Goal: Information Seeking & Learning: Learn about a topic

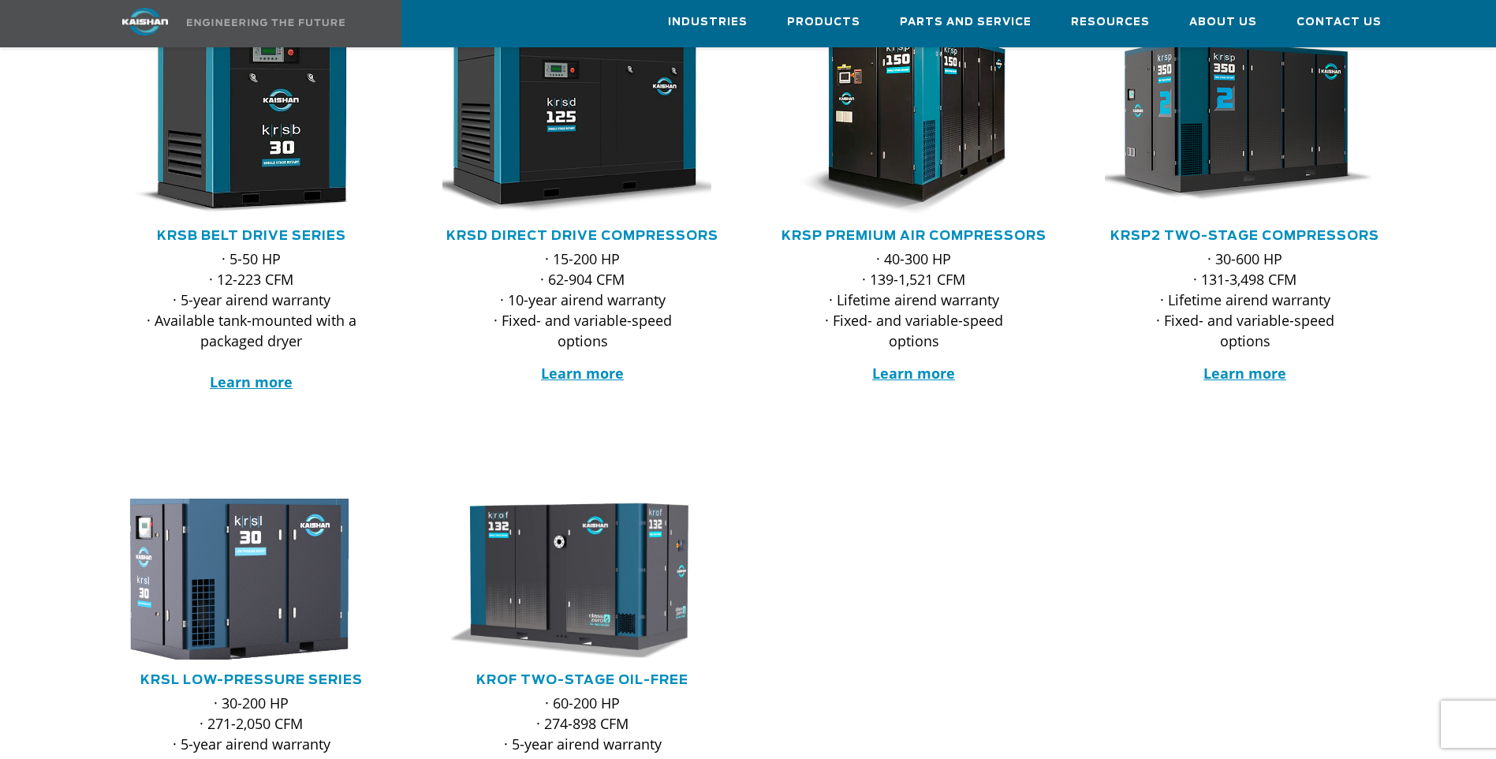
scroll to position [237, 0]
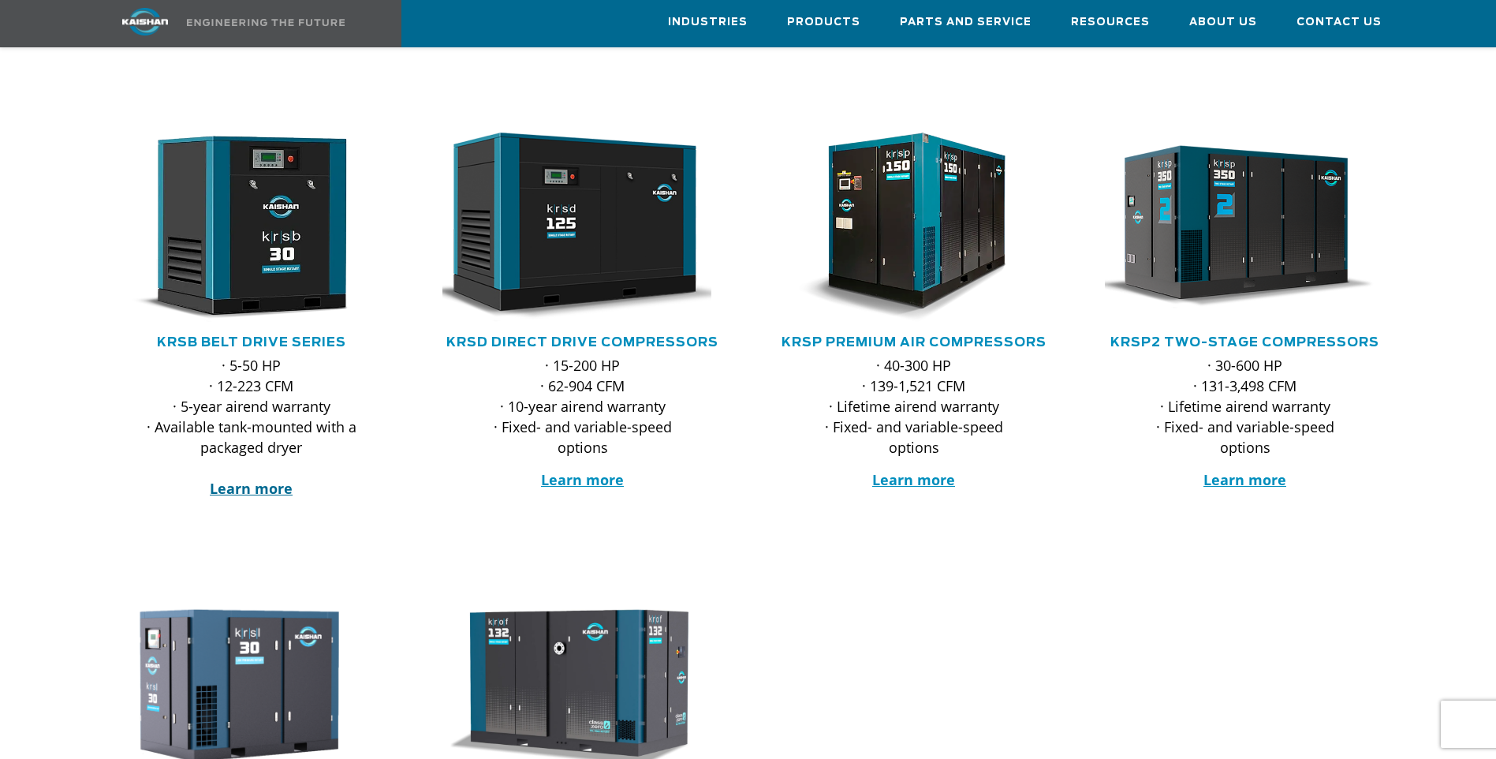
click at [244, 479] on strong "Learn more" at bounding box center [251, 488] width 83 height 19
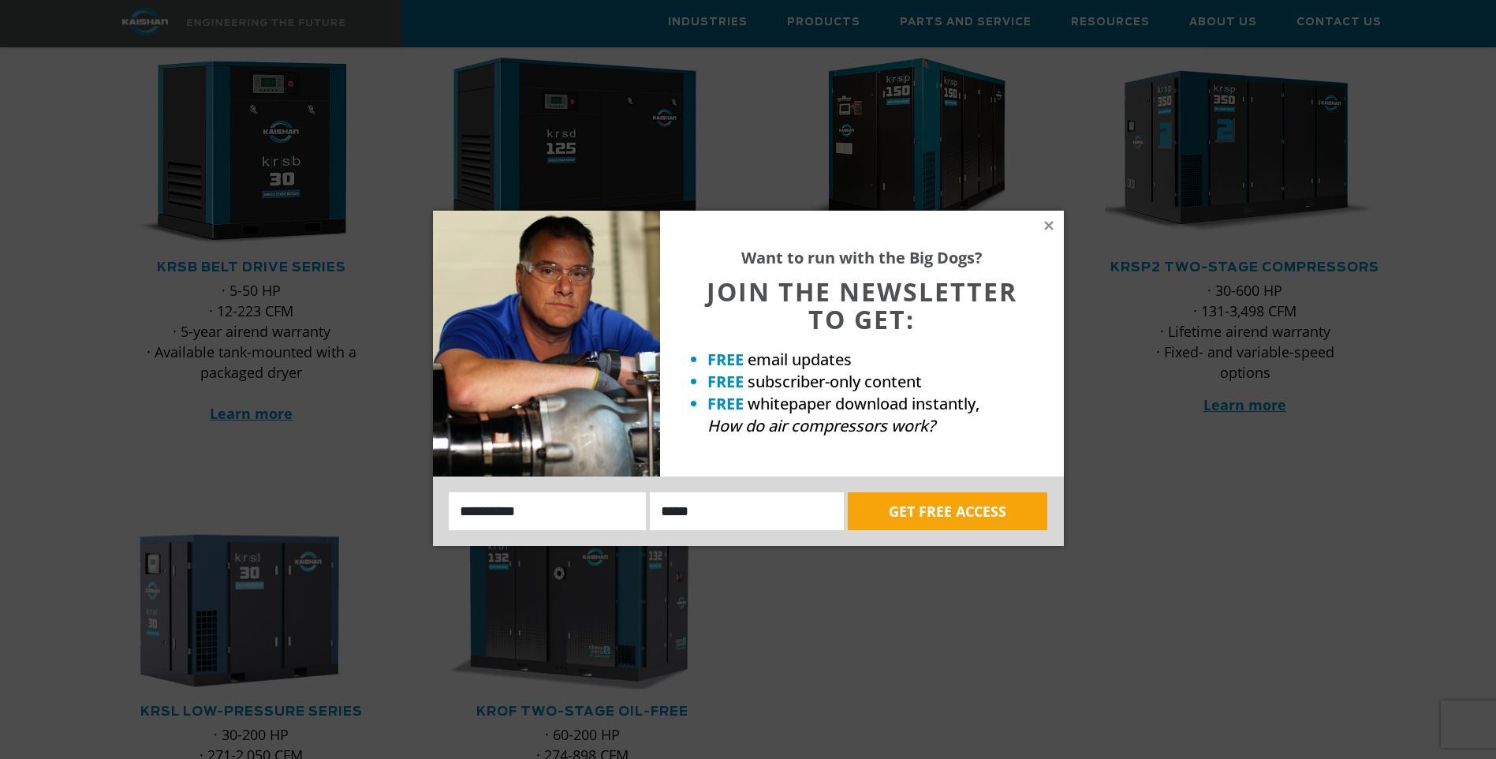
scroll to position [316, 0]
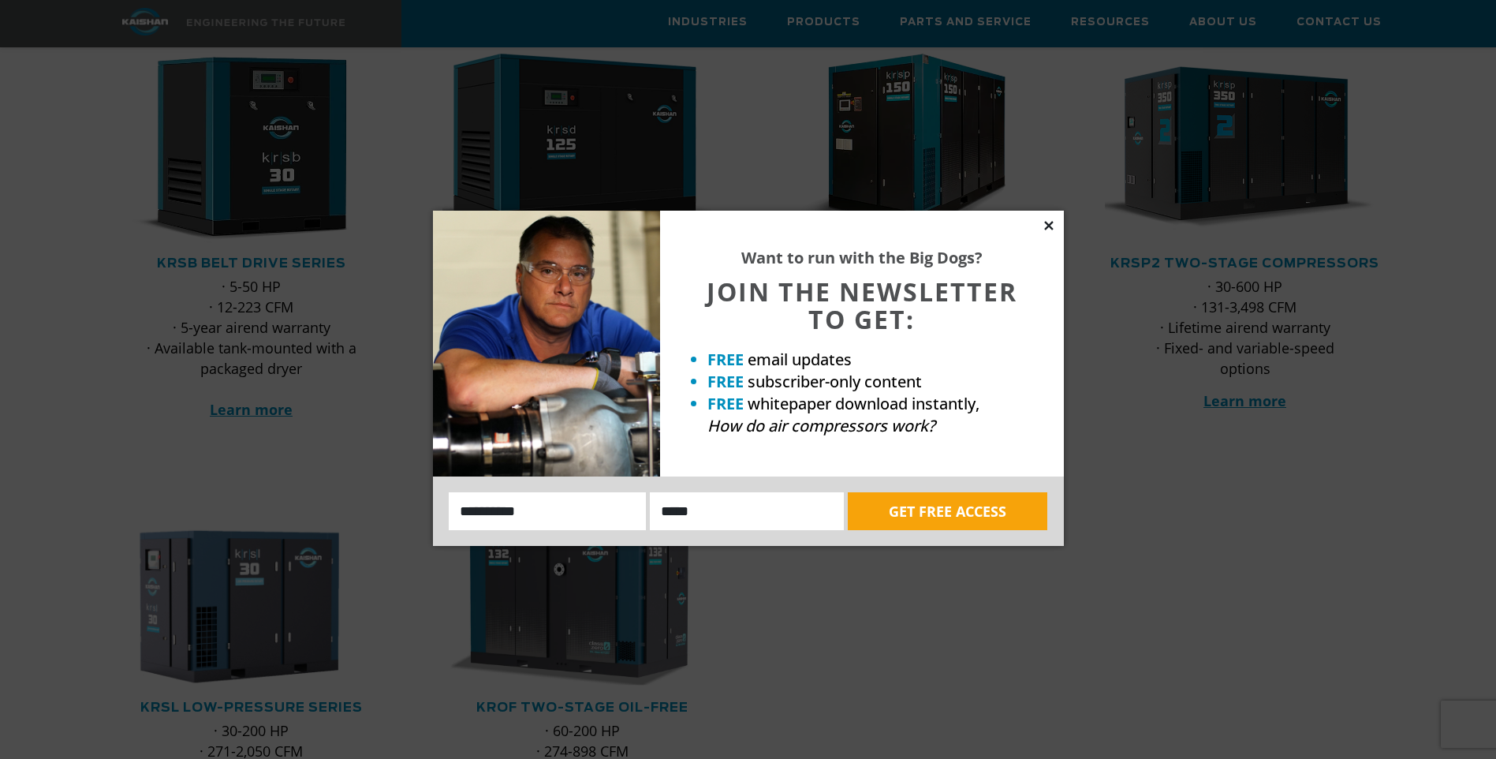
click at [1050, 225] on icon at bounding box center [1048, 225] width 9 height 9
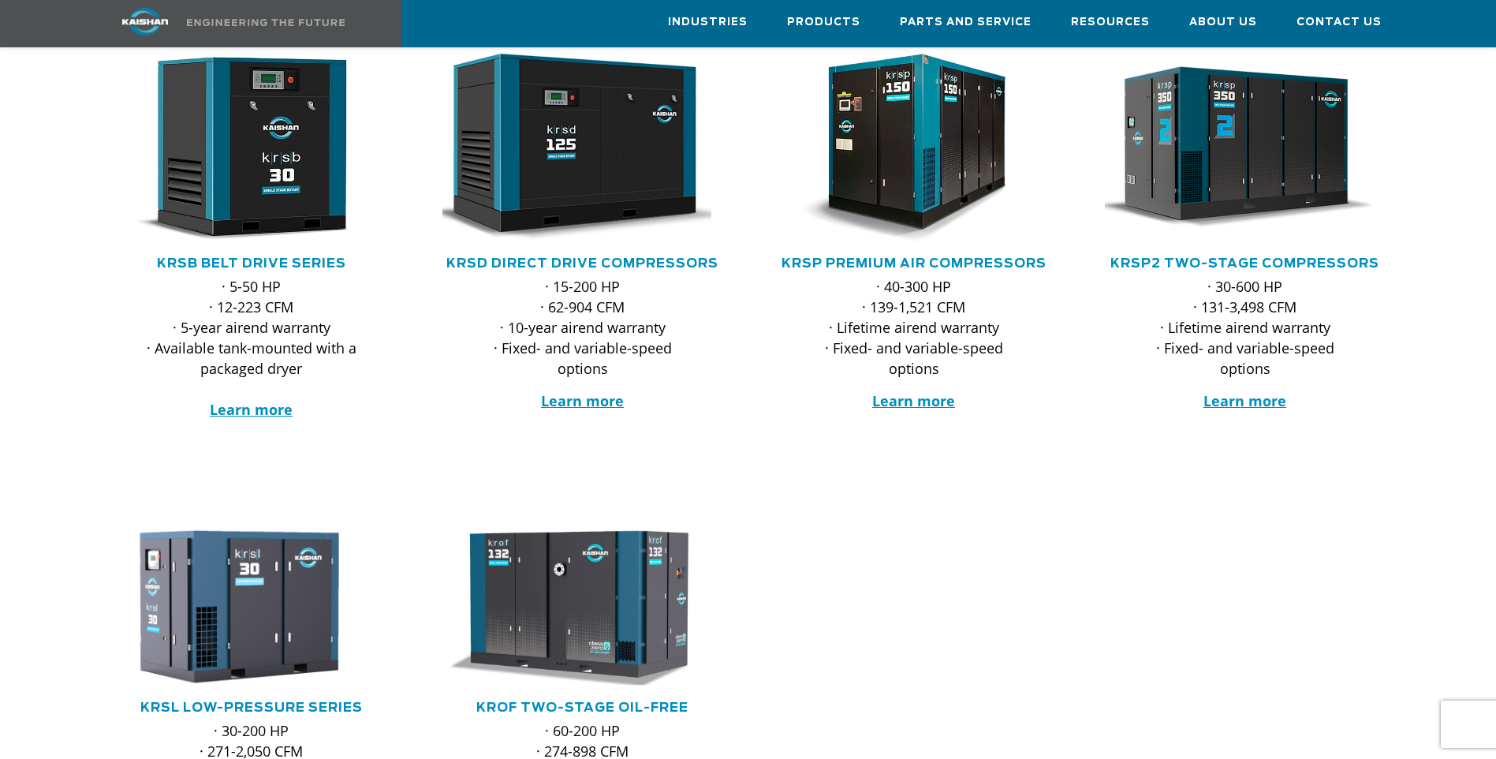
drag, startPoint x: 1021, startPoint y: 346, endPoint x: 1005, endPoint y: 349, distance: 16.1
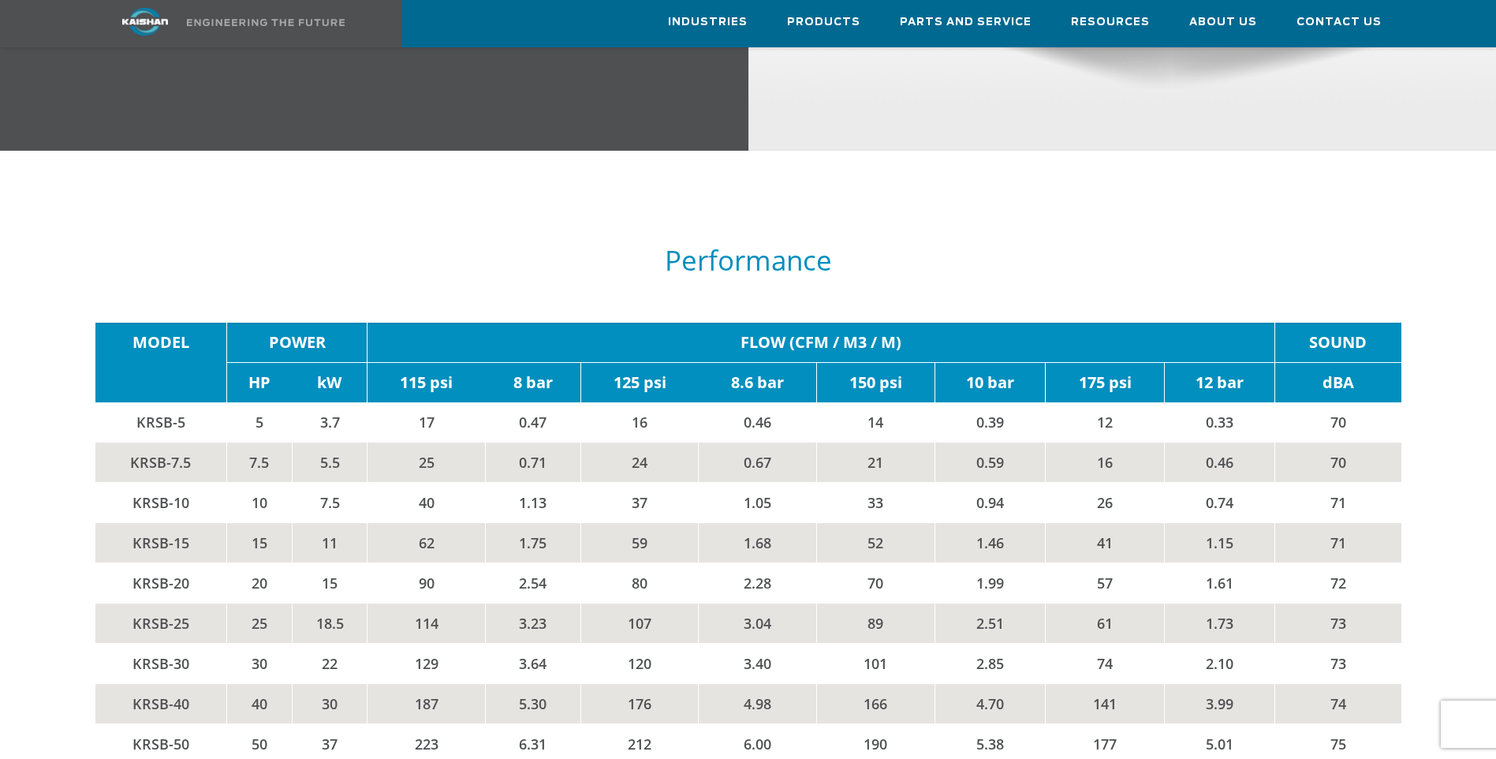
scroll to position [2603, 0]
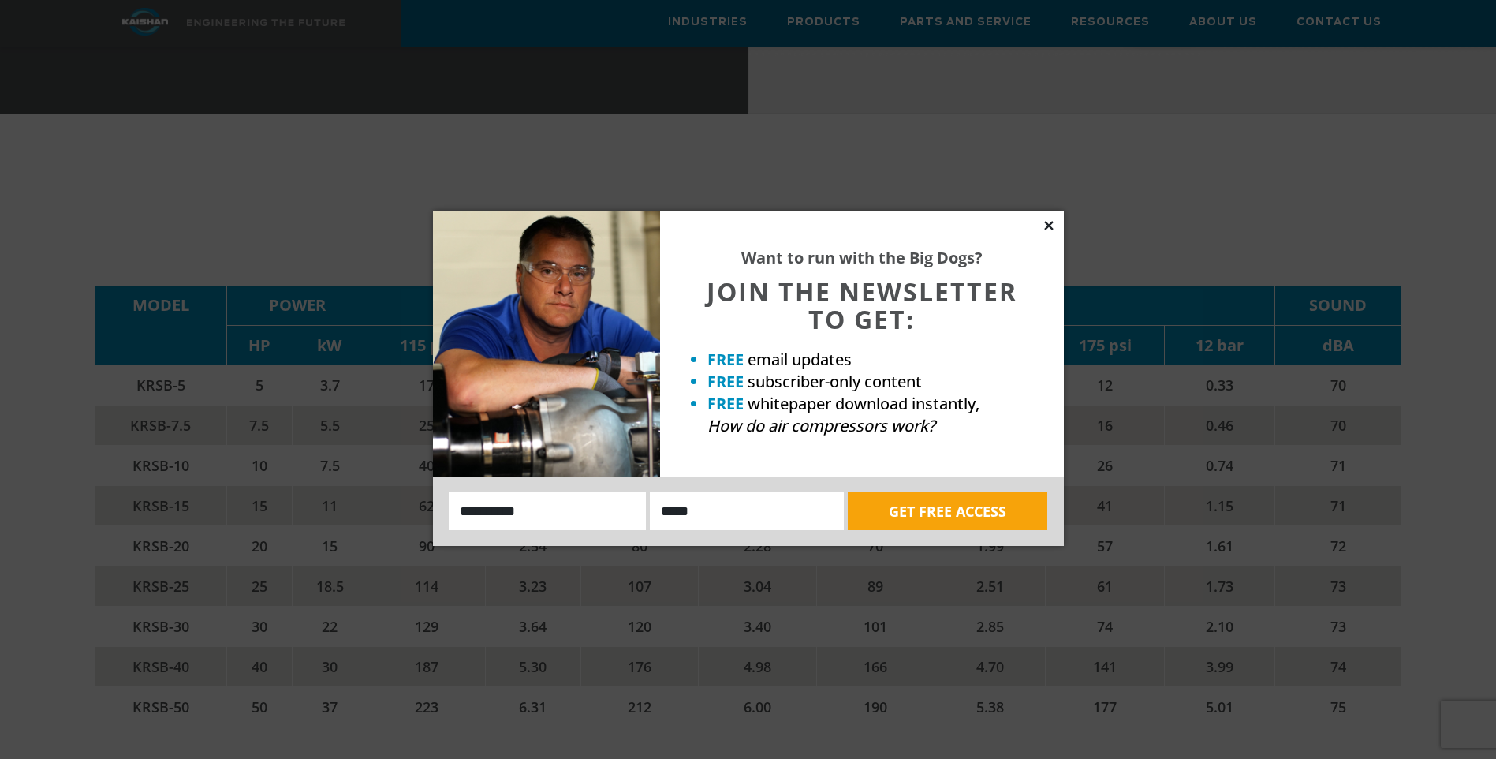
click at [1044, 222] on icon at bounding box center [1049, 226] width 14 height 14
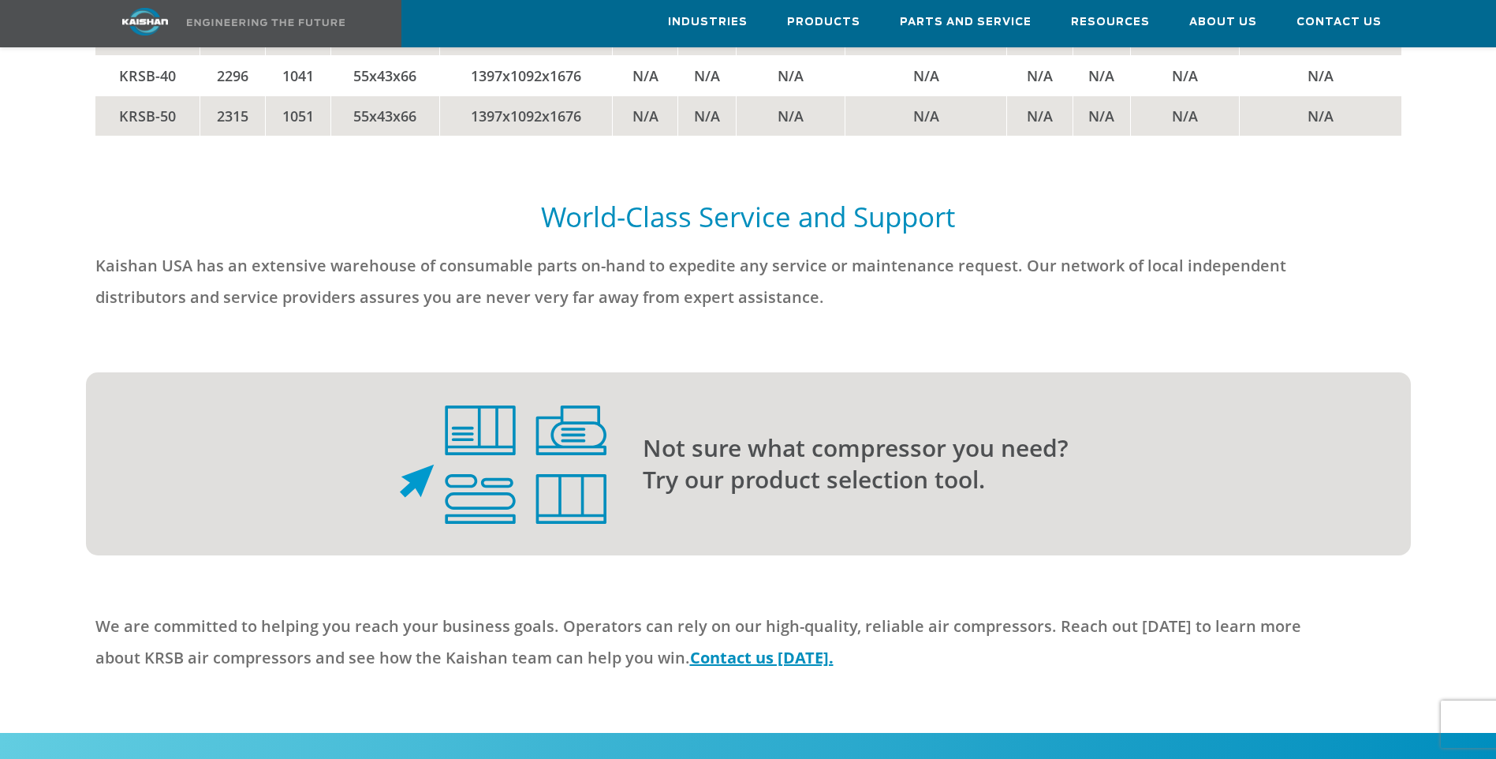
scroll to position [3865, 0]
